Goal: Task Accomplishment & Management: Manage account settings

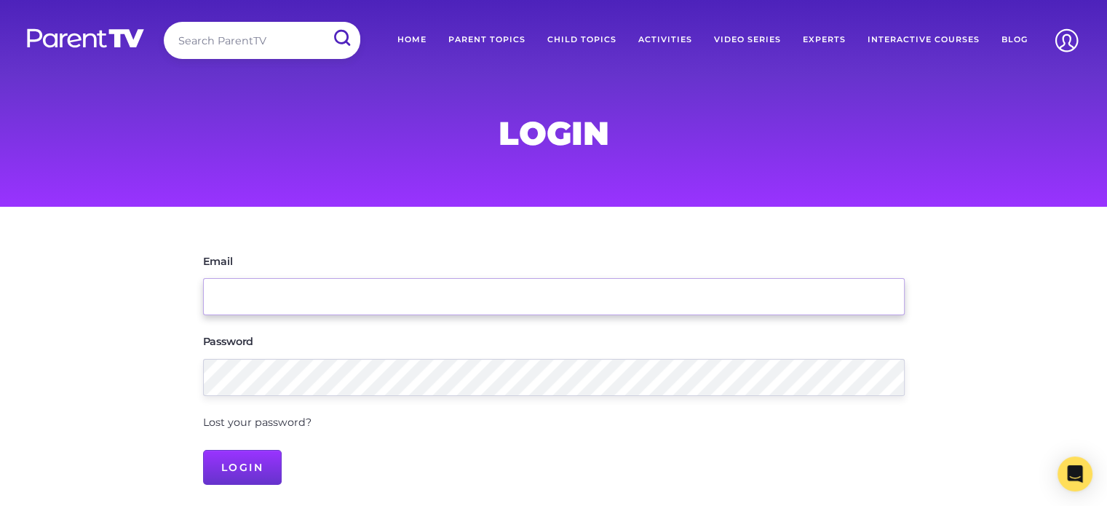
type input "[PERSON_NAME][EMAIL_ADDRESS][PERSON_NAME][DOMAIN_NAME]"
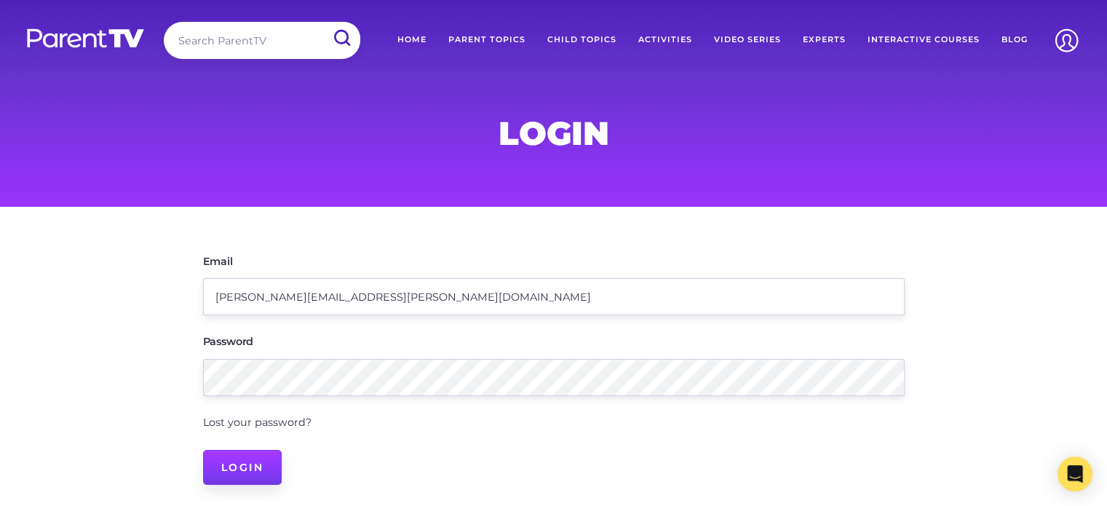
click at [234, 468] on input "Login" at bounding box center [242, 467] width 79 height 35
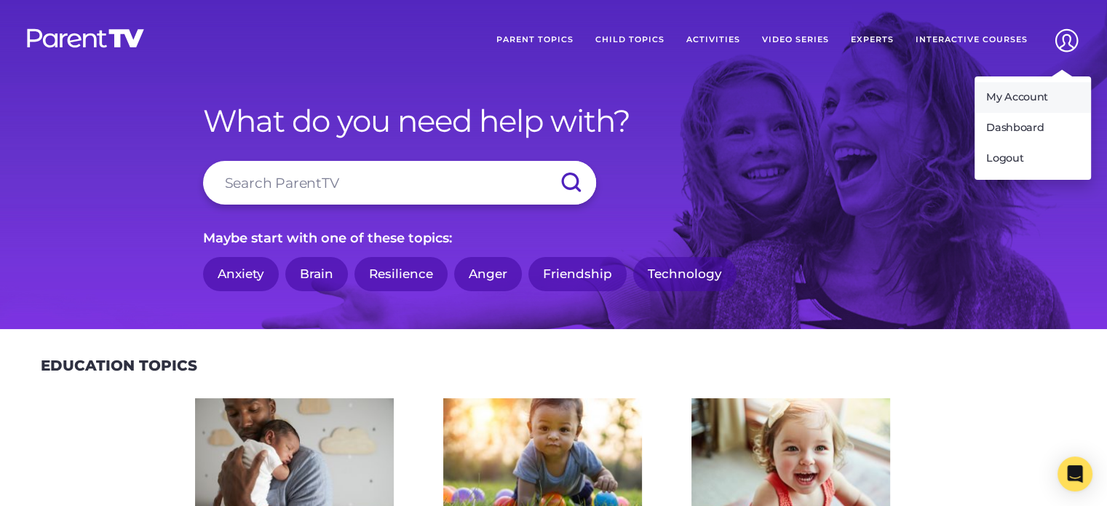
click at [1006, 95] on link "My Account" at bounding box center [1033, 97] width 116 height 31
